Goal: Task Accomplishment & Management: Use online tool/utility

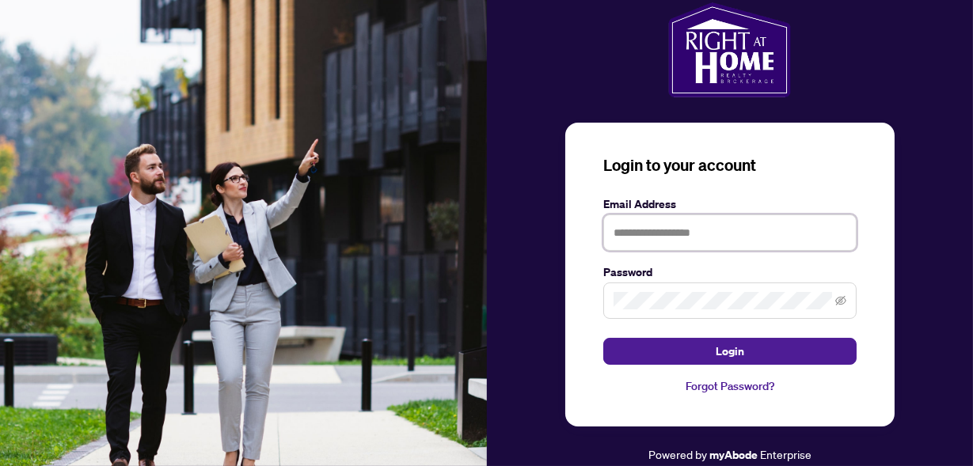
click at [630, 226] on input "text" at bounding box center [729, 232] width 253 height 36
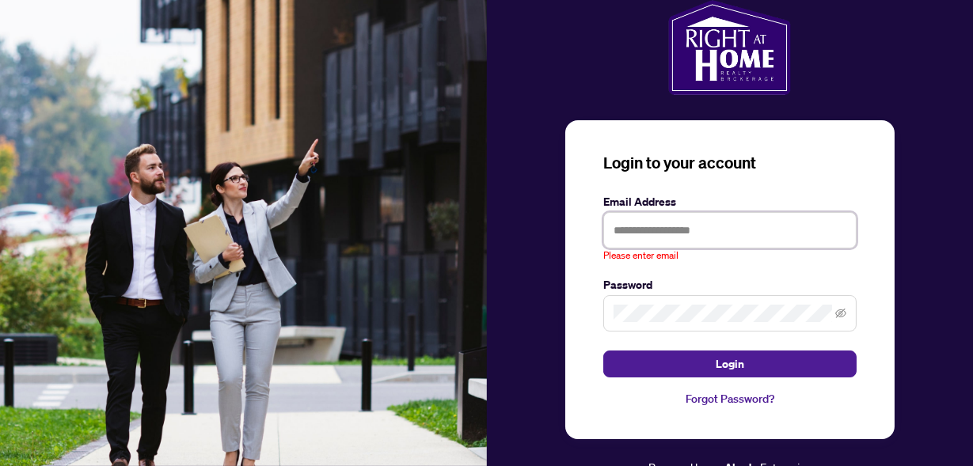
type input "**********"
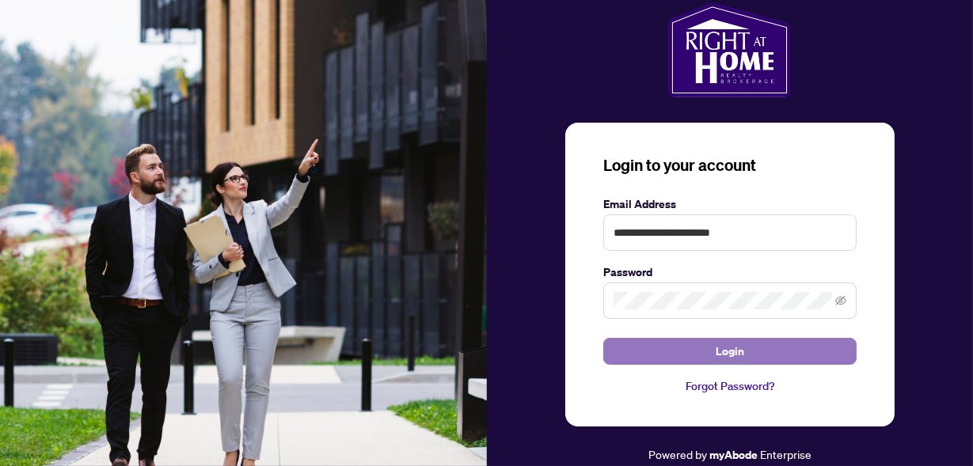
click at [732, 347] on span "Login" at bounding box center [729, 351] width 28 height 25
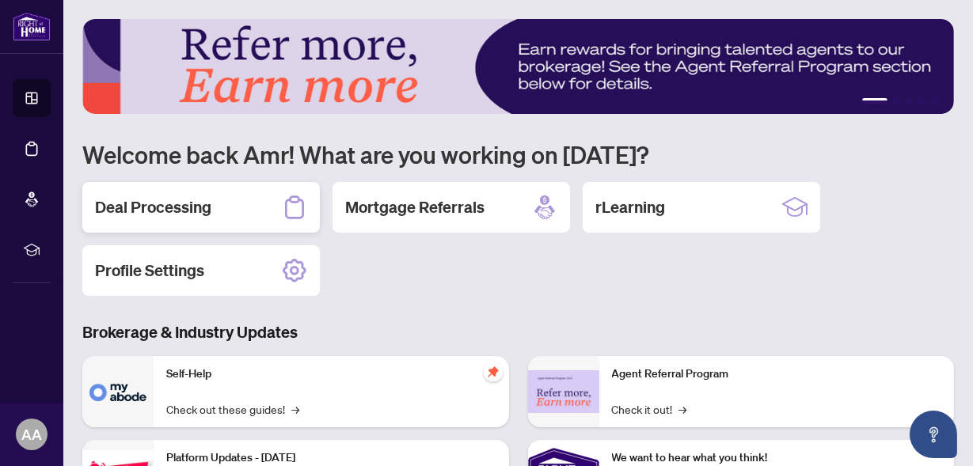
click at [245, 211] on div "Deal Processing" at bounding box center [200, 207] width 237 height 51
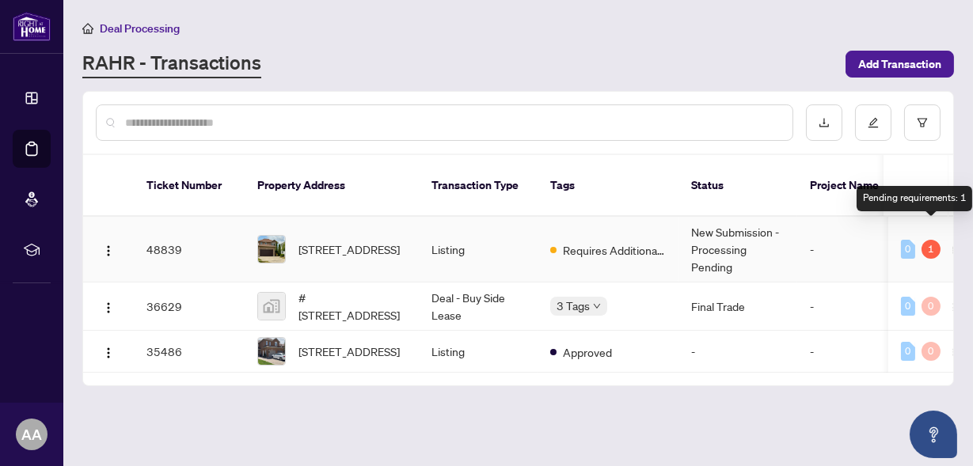
click at [931, 240] on div "1" at bounding box center [930, 249] width 19 height 19
click at [932, 240] on div "1" at bounding box center [930, 249] width 19 height 19
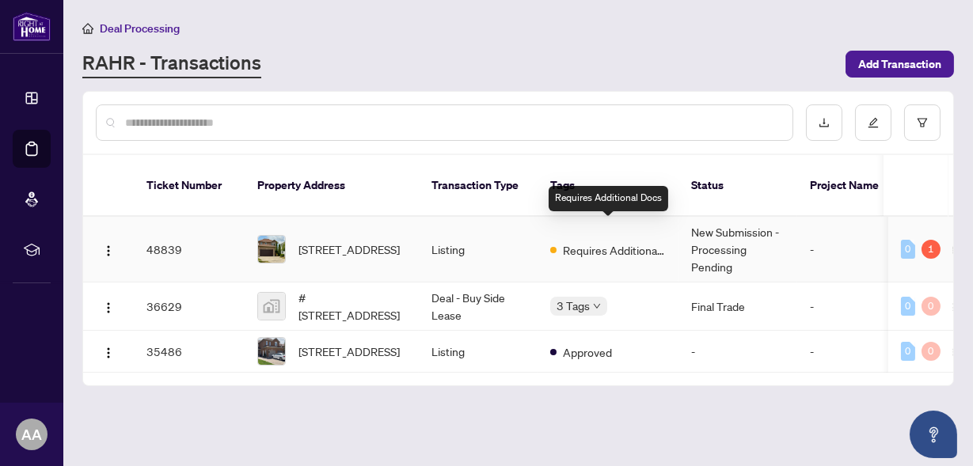
click at [628, 241] on span "Requires Additional Docs" at bounding box center [614, 249] width 103 height 17
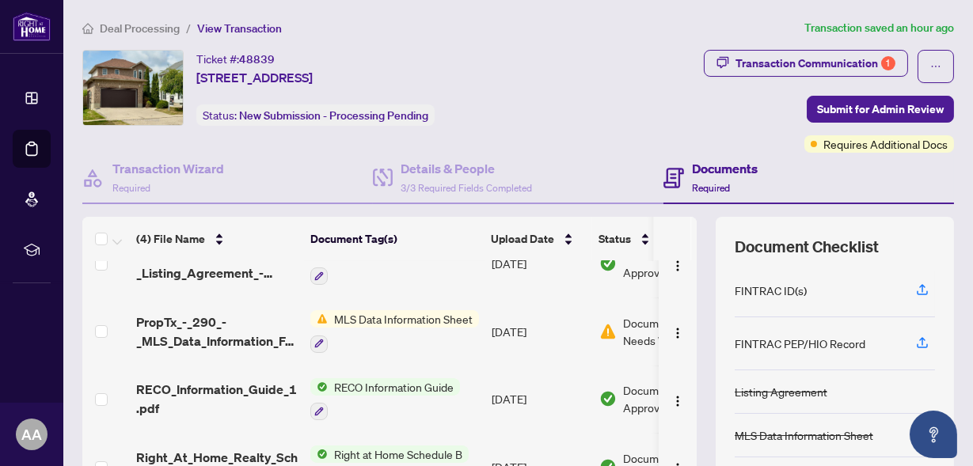
scroll to position [37, 0]
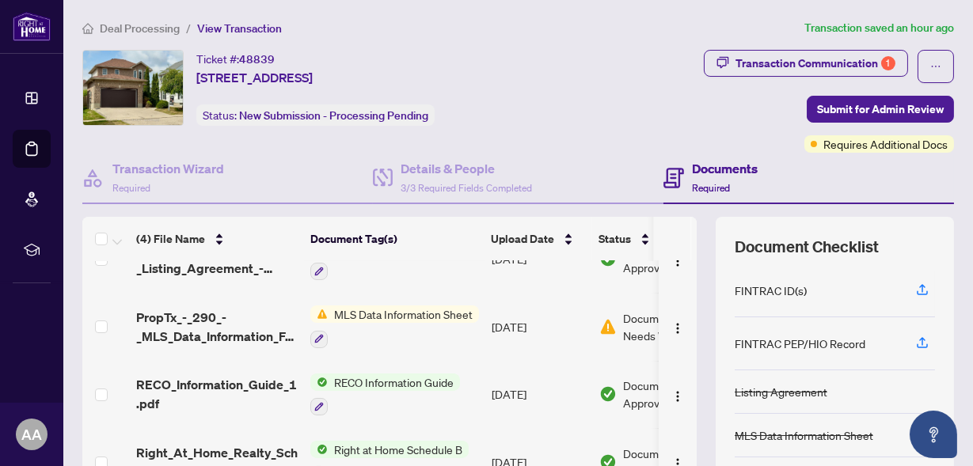
click at [371, 310] on span "MLS Data Information Sheet" at bounding box center [403, 313] width 151 height 17
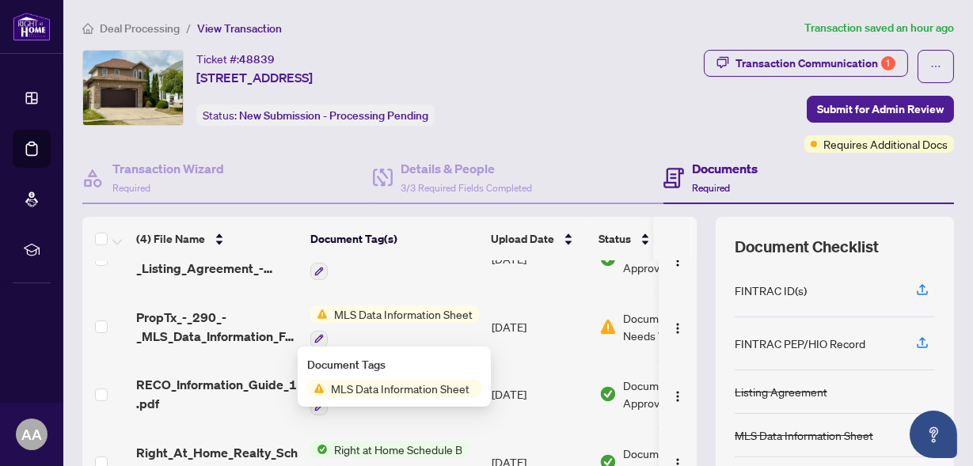
click at [366, 393] on span "MLS Data Information Sheet" at bounding box center [399, 388] width 151 height 17
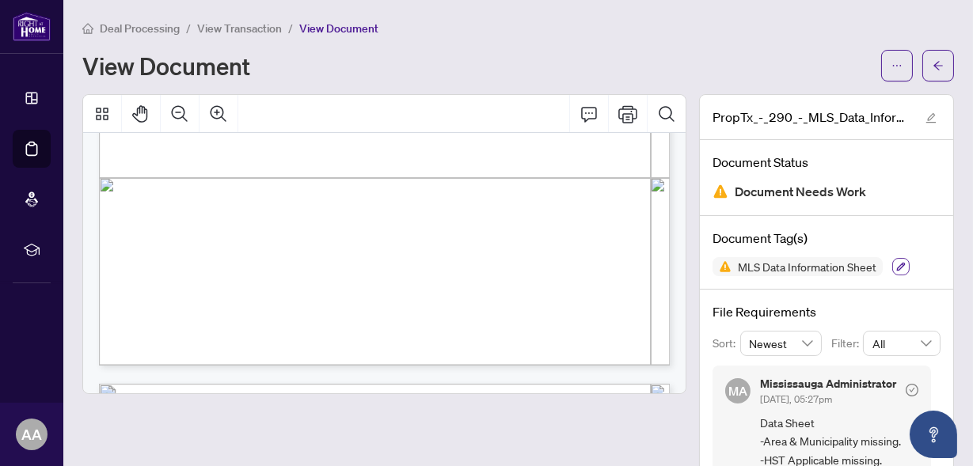
click at [901, 269] on icon "button" at bounding box center [900, 266] width 9 height 9
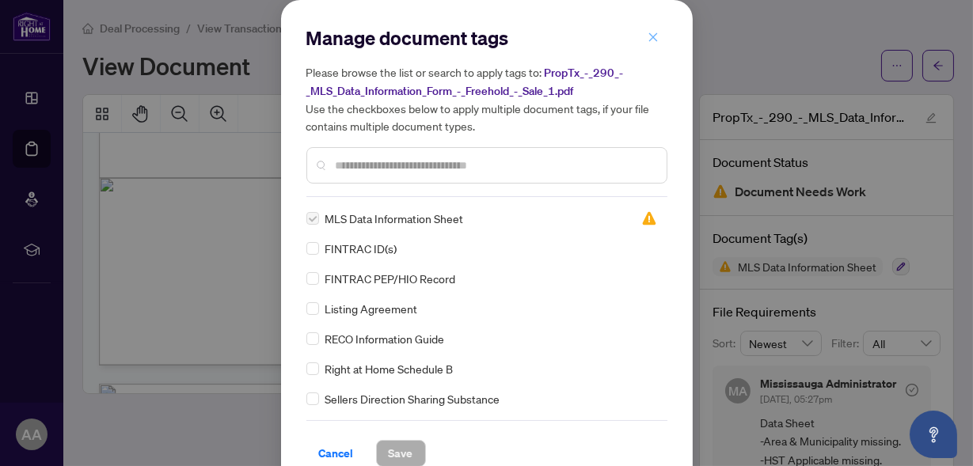
click at [651, 36] on icon "close" at bounding box center [652, 36] width 9 height 9
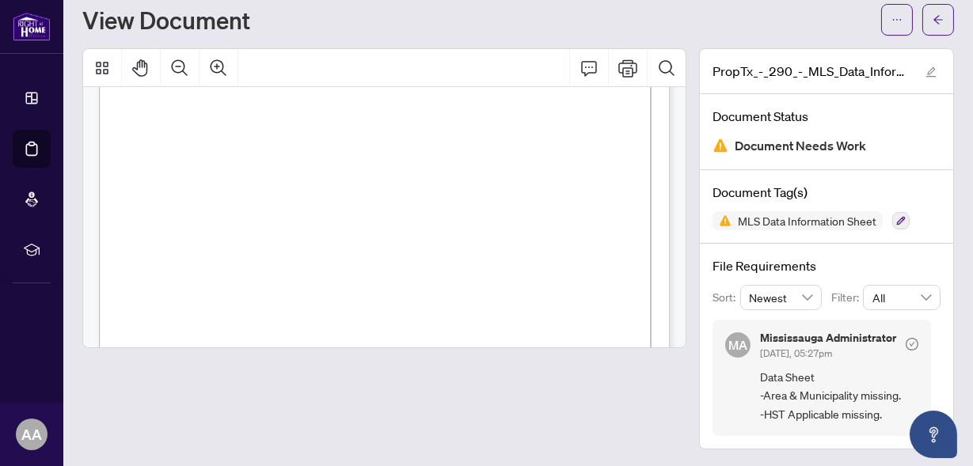
scroll to position [2422, 0]
